Goal: Navigation & Orientation: Find specific page/section

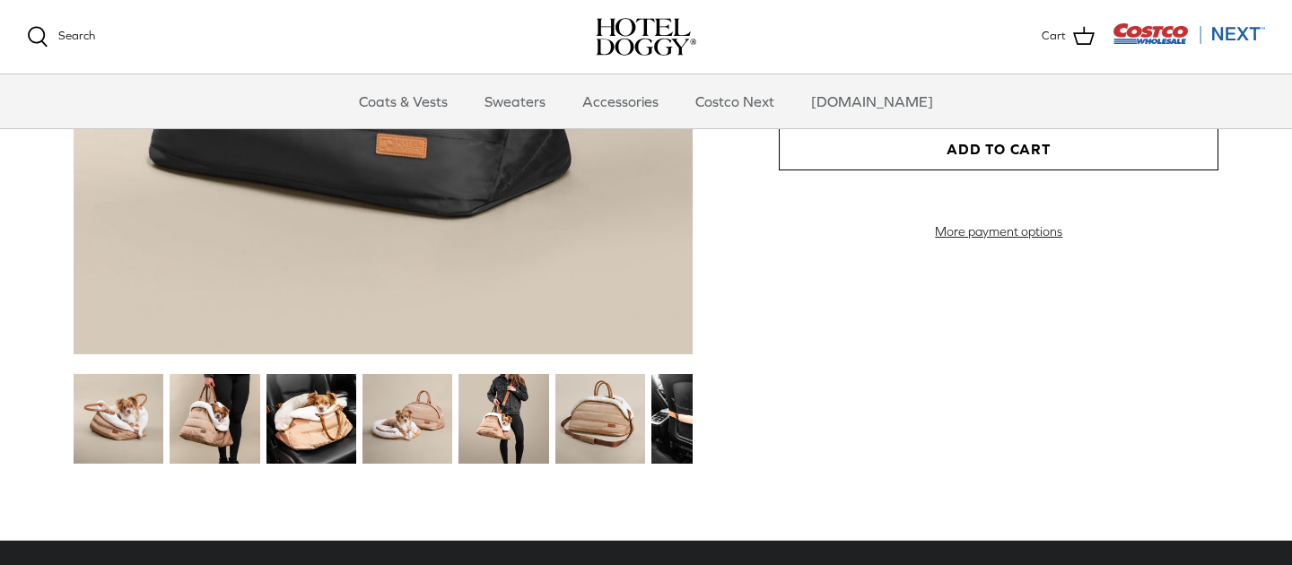
scroll to position [2166, 0]
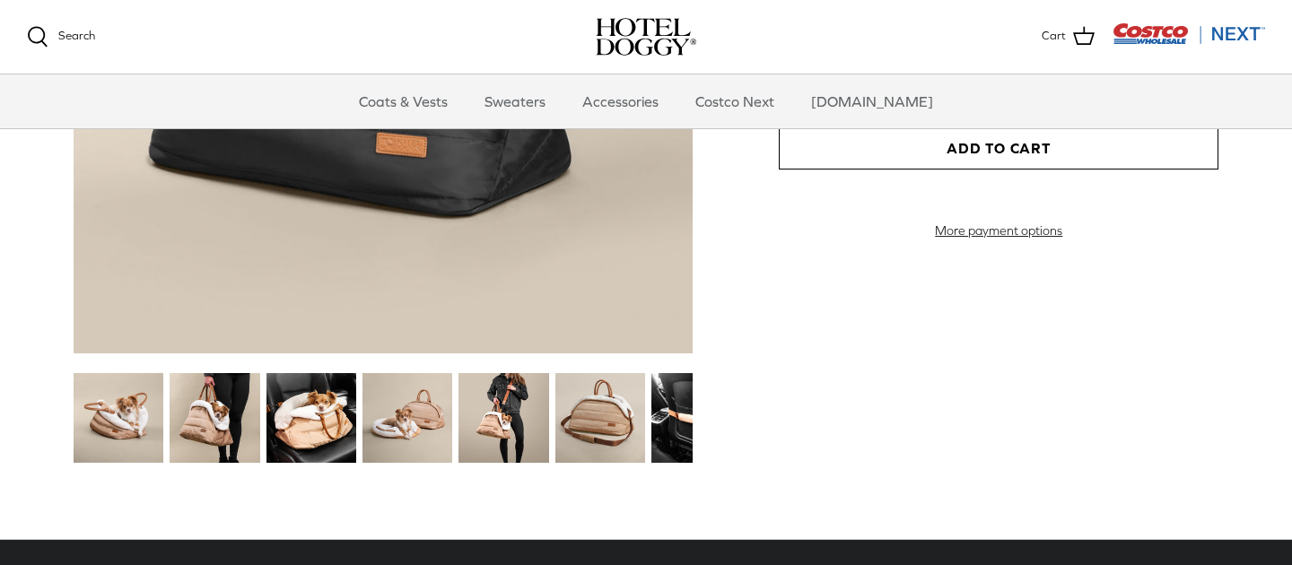
click at [683, 427] on img at bounding box center [696, 418] width 90 height 90
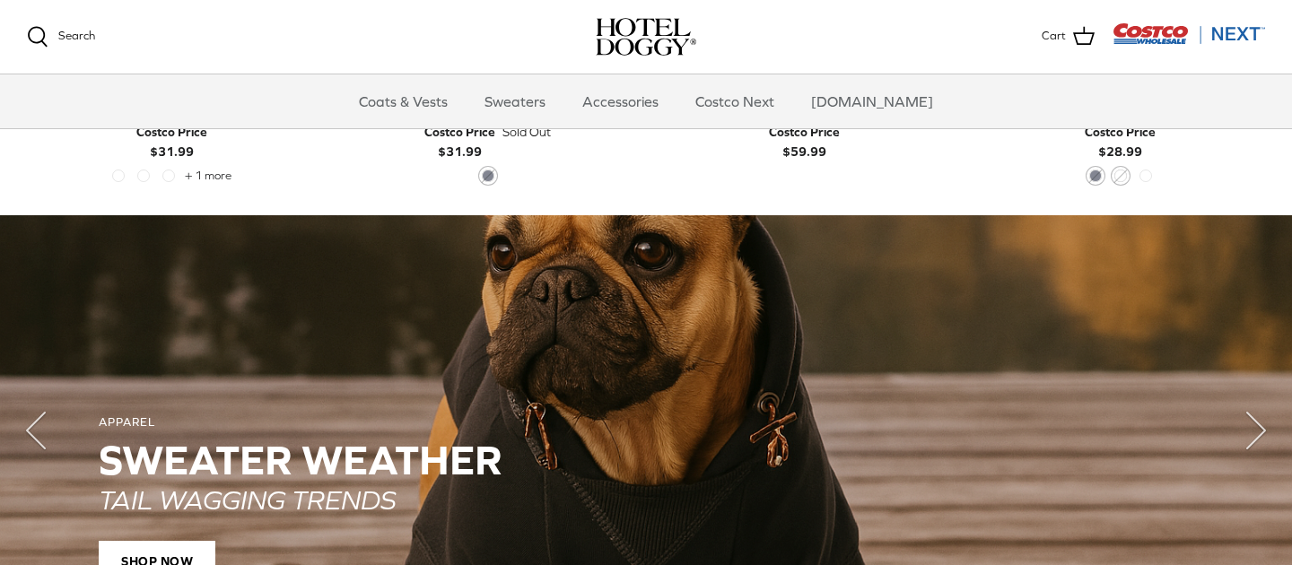
scroll to position [1175, 0]
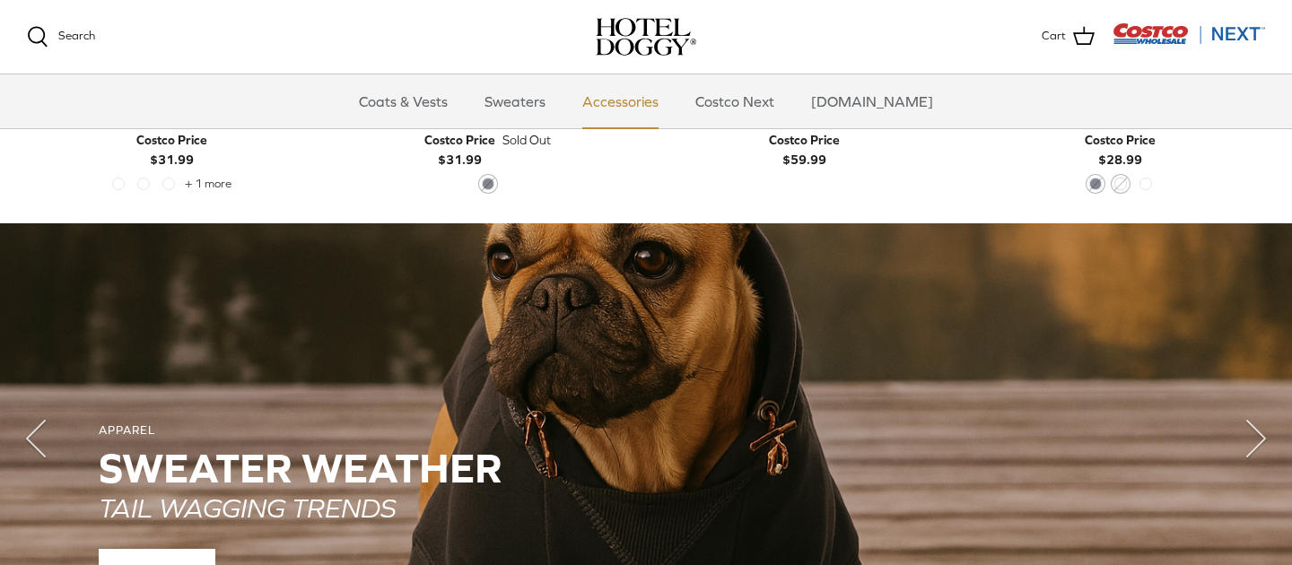
click at [641, 105] on link "Accessories" at bounding box center [620, 101] width 109 height 54
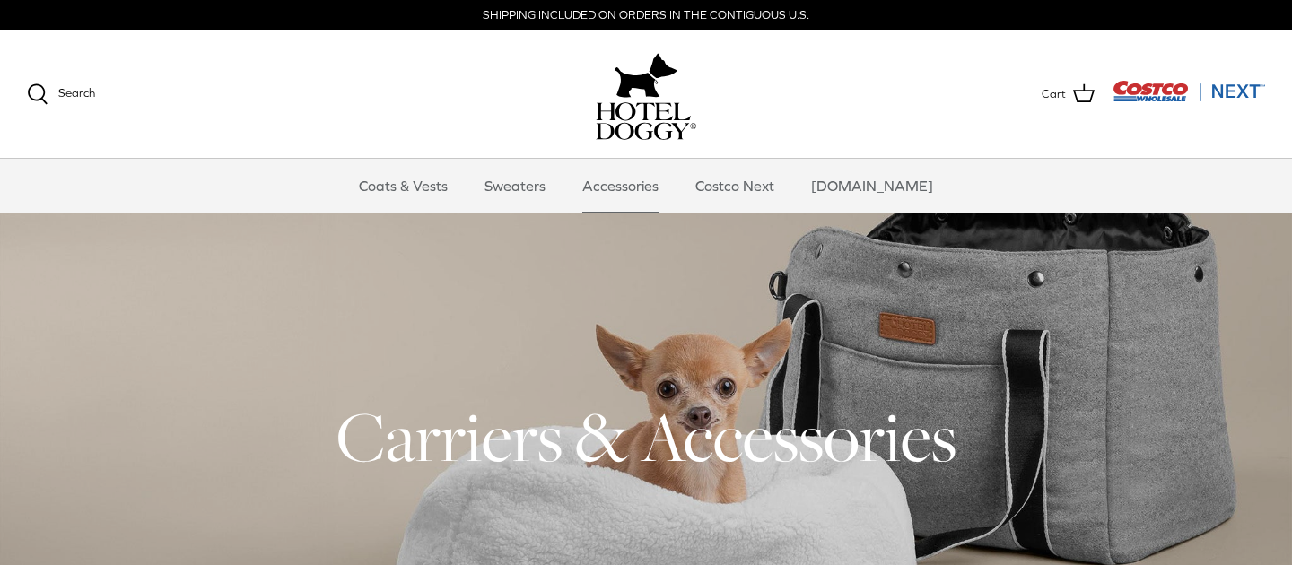
click at [867, 331] on div at bounding box center [646, 436] width 1292 height 447
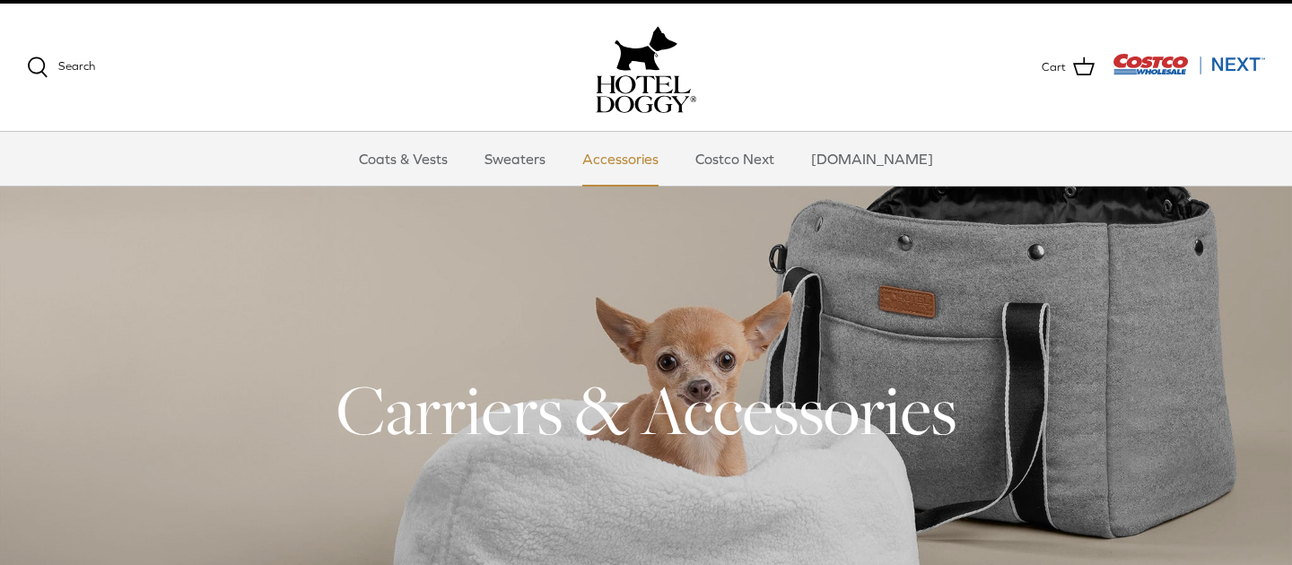
scroll to position [24, 0]
